Goal: Submit feedback/report problem: Submit feedback/report problem

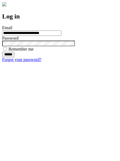
type input "**********"
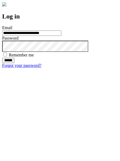
click at [14, 63] on input "******" at bounding box center [8, 60] width 12 height 5
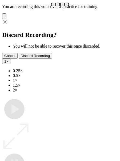
type input "**********"
